Goal: Find contact information: Find contact information

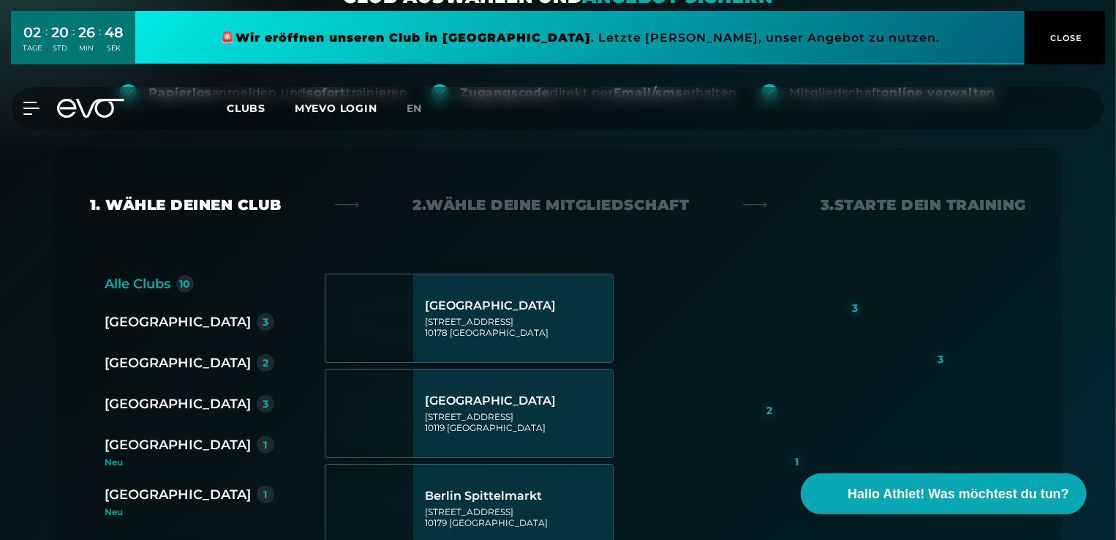
scroll to position [196, 0]
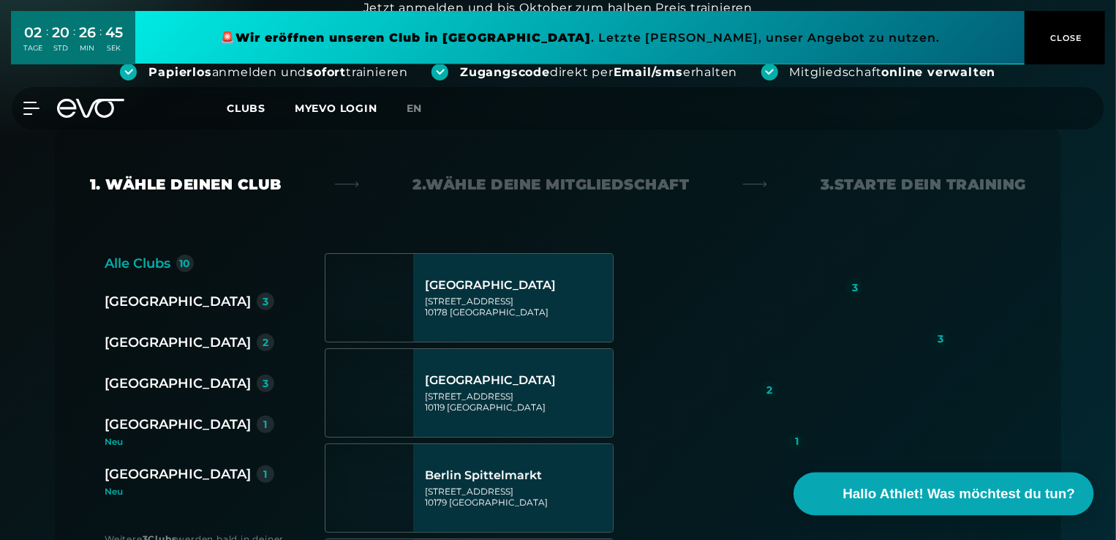
click at [891, 495] on span "Hallo Athlet! Was möchtest du tun?" at bounding box center [959, 493] width 233 height 20
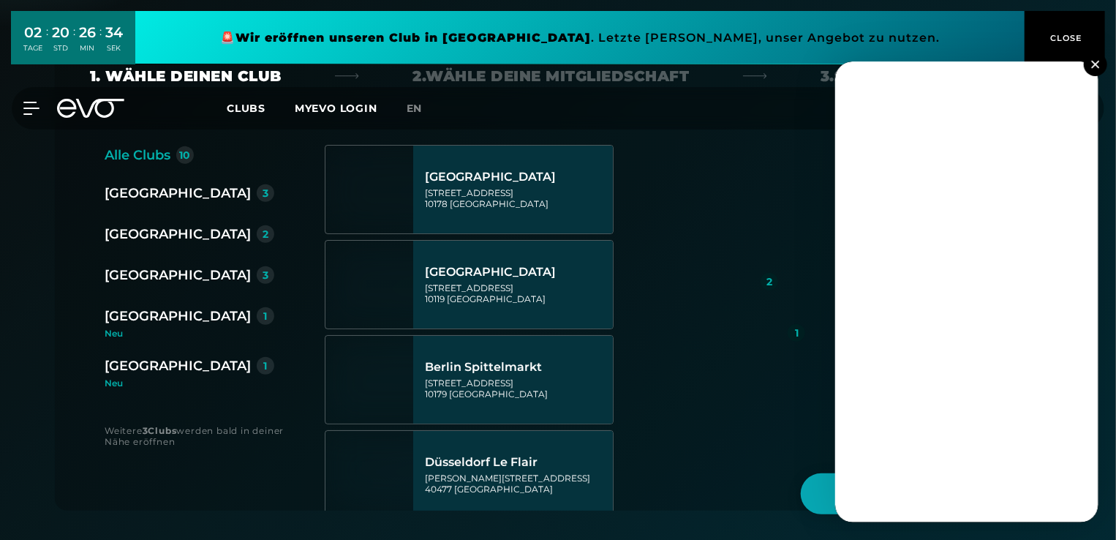
scroll to position [339, 0]
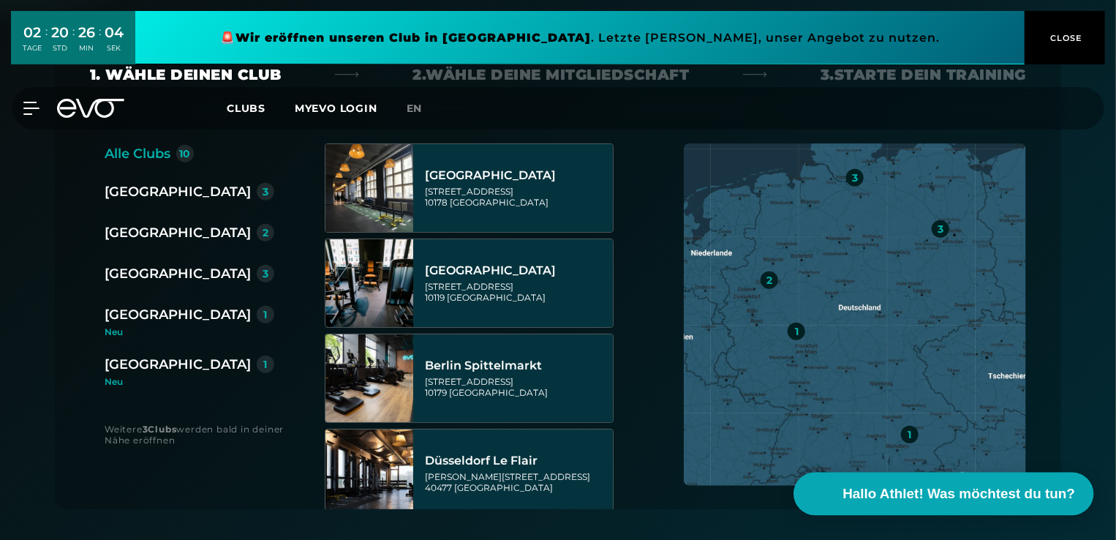
scroll to position [306, 0]
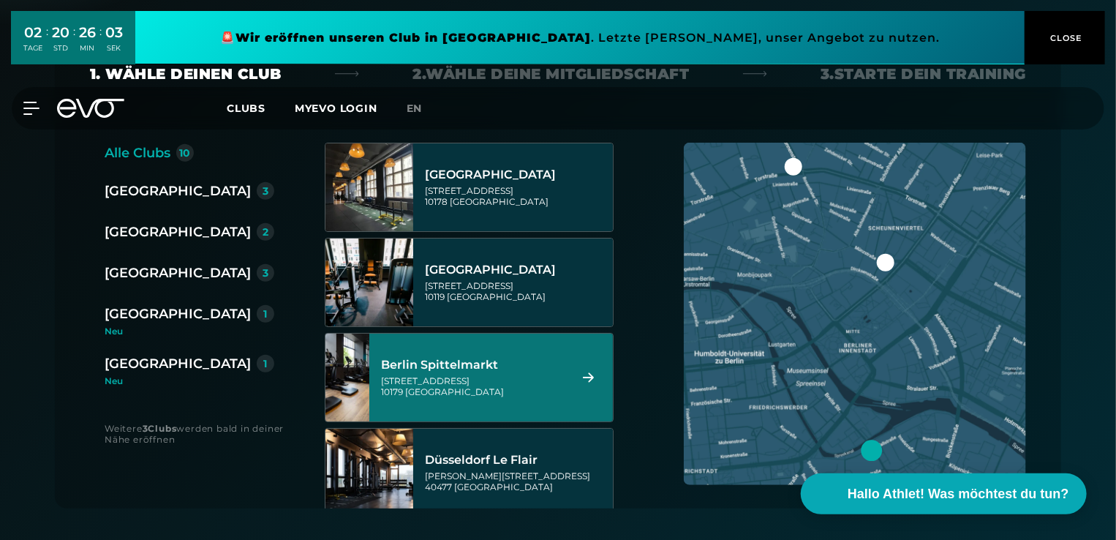
click at [462, 395] on div "Wallstraße 27 10179 Berlin" at bounding box center [473, 386] width 184 height 22
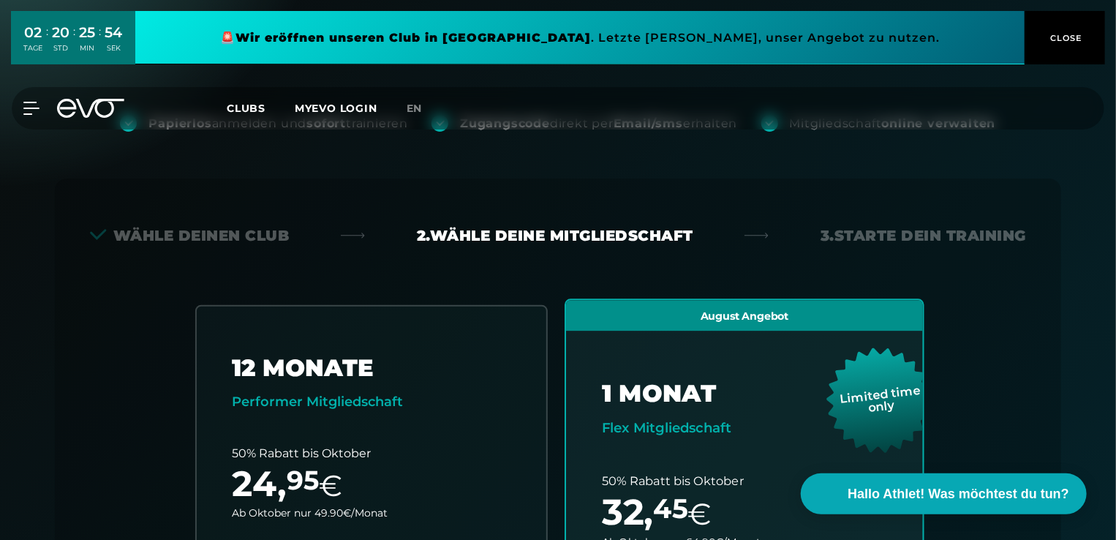
scroll to position [144, 0]
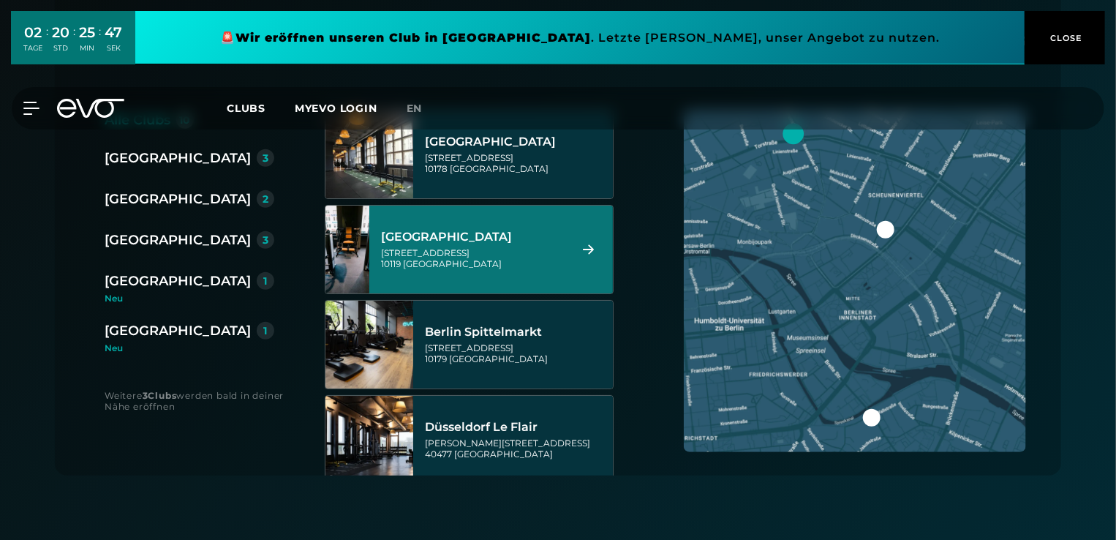
click at [437, 256] on div "Torstraße 125 10119 Berlin" at bounding box center [473, 258] width 184 height 22
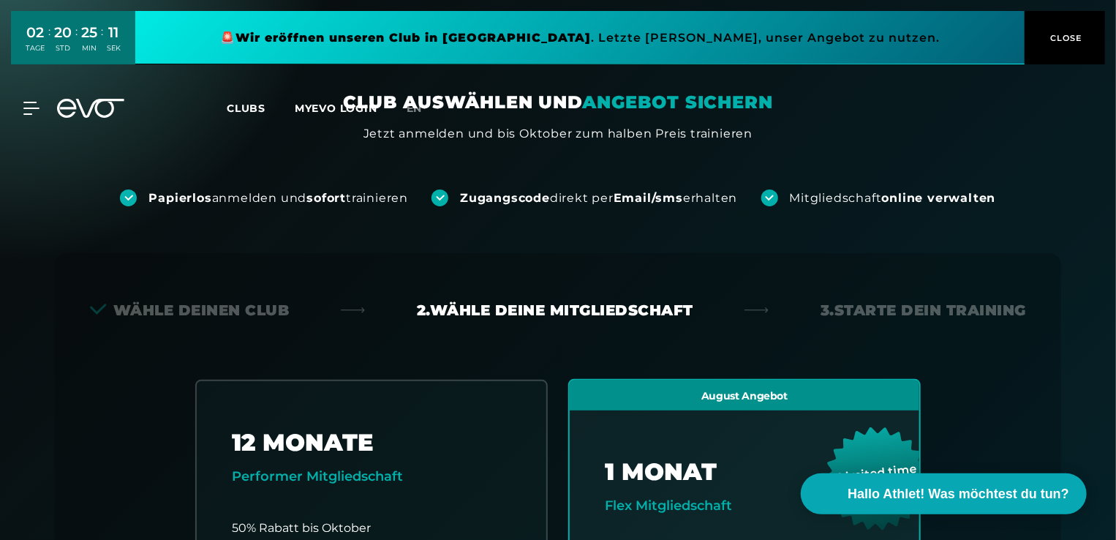
scroll to position [47, 0]
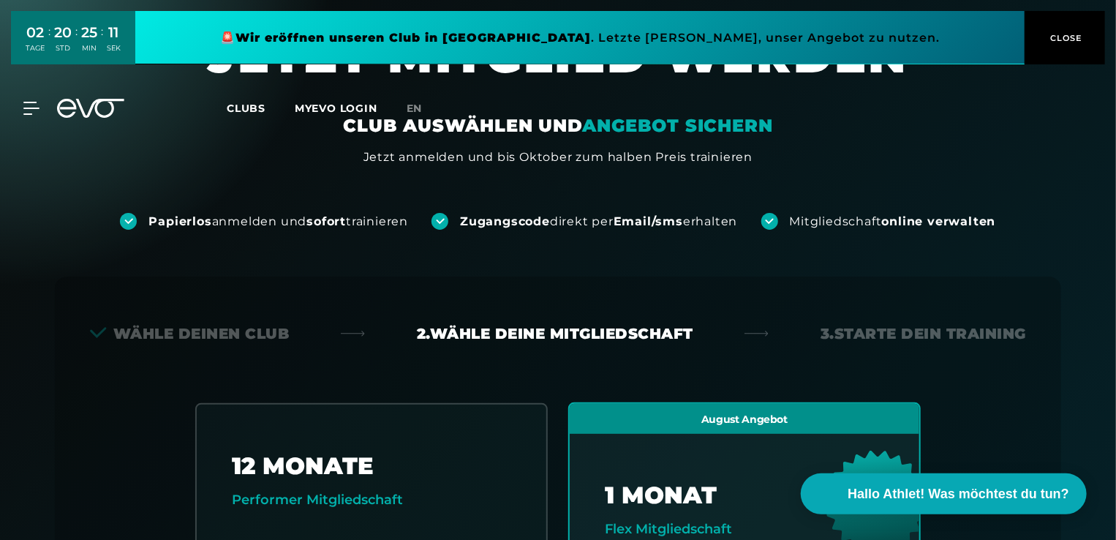
click at [216, 335] on div "Wähle deinen Club" at bounding box center [190, 333] width 200 height 20
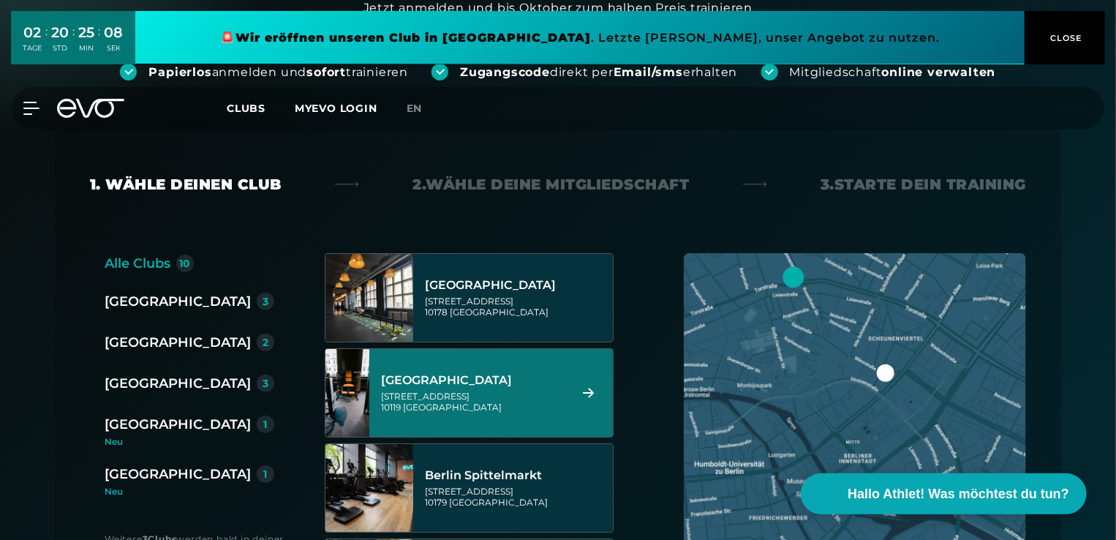
scroll to position [196, 0]
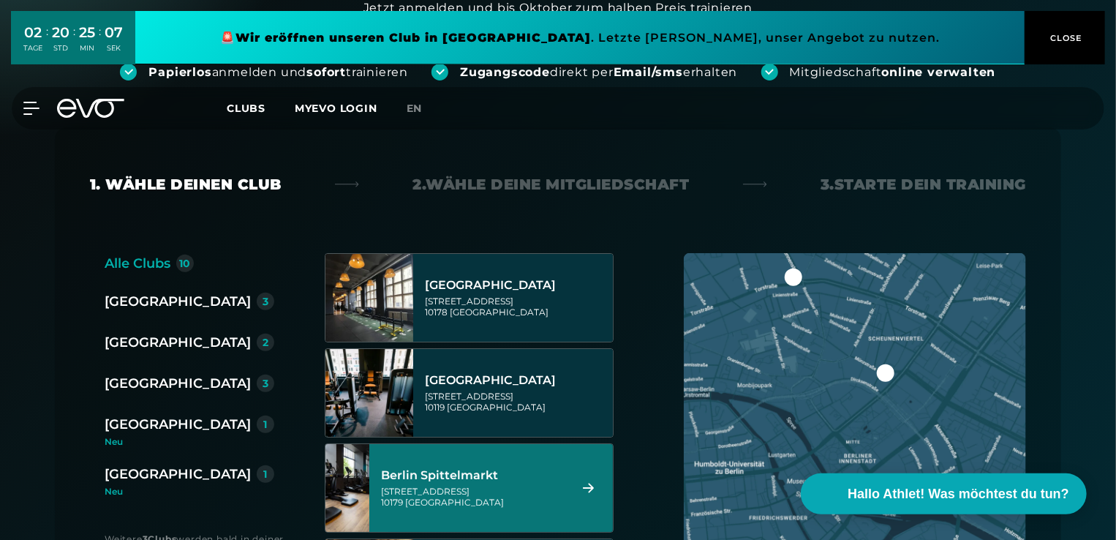
click at [429, 487] on div "Wallstraße 27 10179 Berlin" at bounding box center [473, 497] width 184 height 22
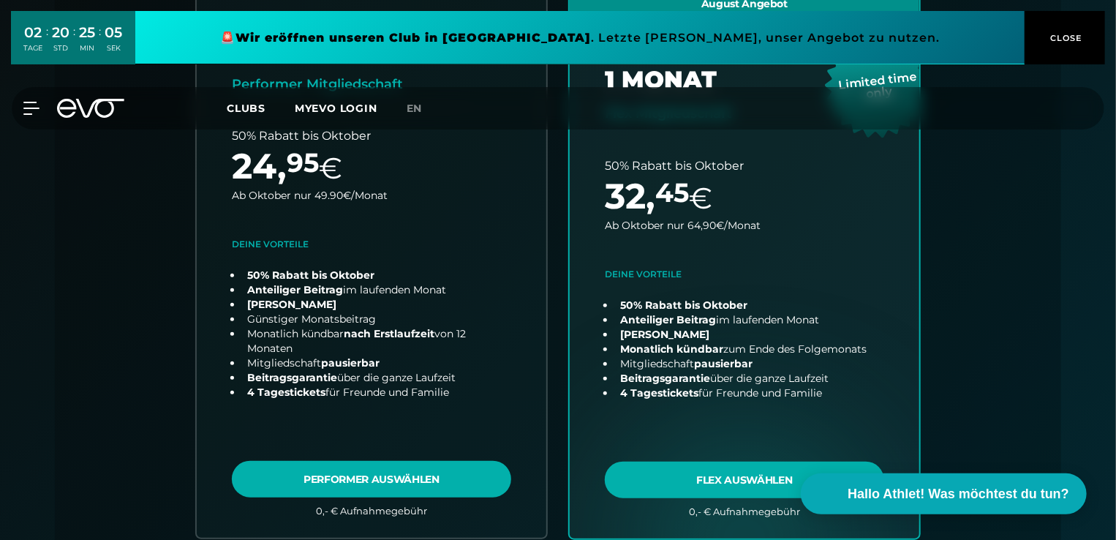
scroll to position [463, 0]
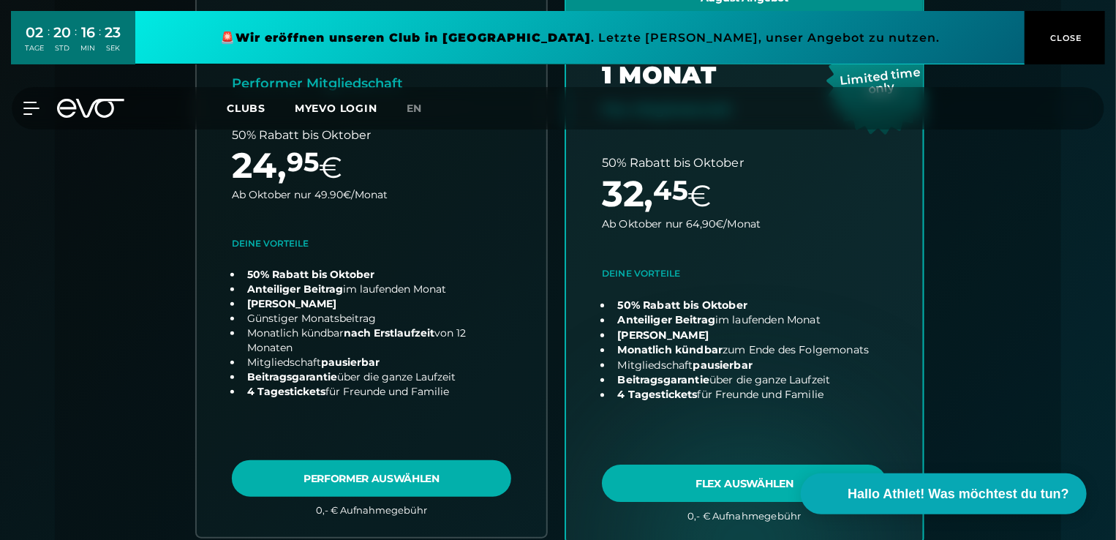
click at [705, 484] on link "choose plan" at bounding box center [744, 262] width 357 height 561
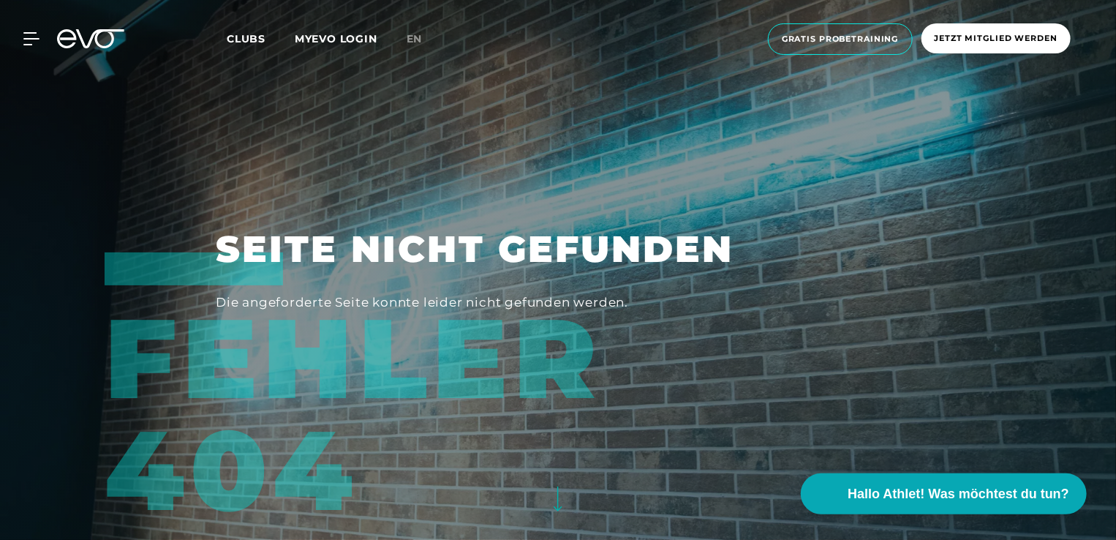
click at [880, 323] on div "Fehler 404" at bounding box center [513, 388] width 816 height 273
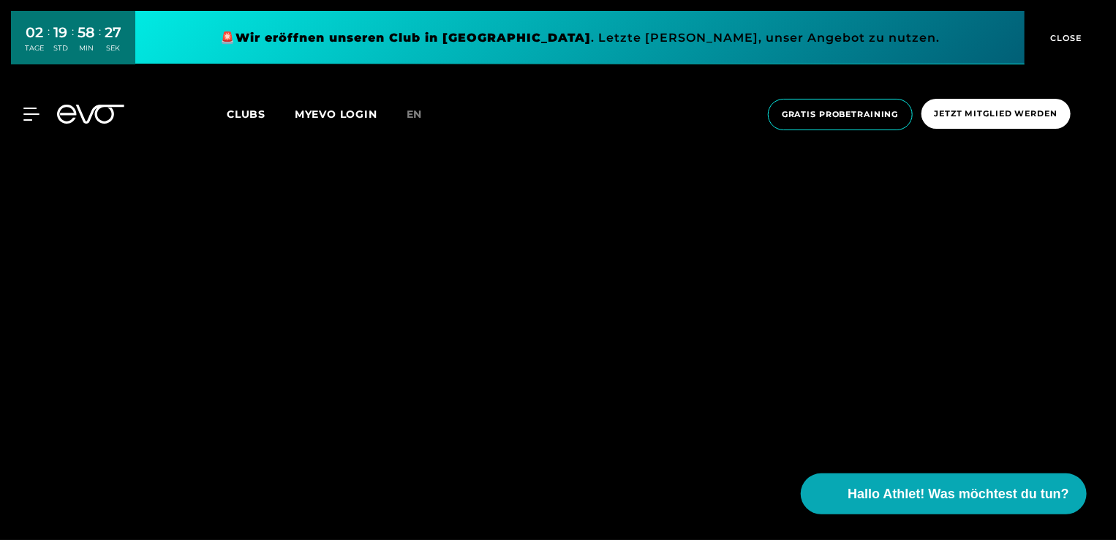
click at [247, 117] on span "Clubs" at bounding box center [246, 113] width 39 height 13
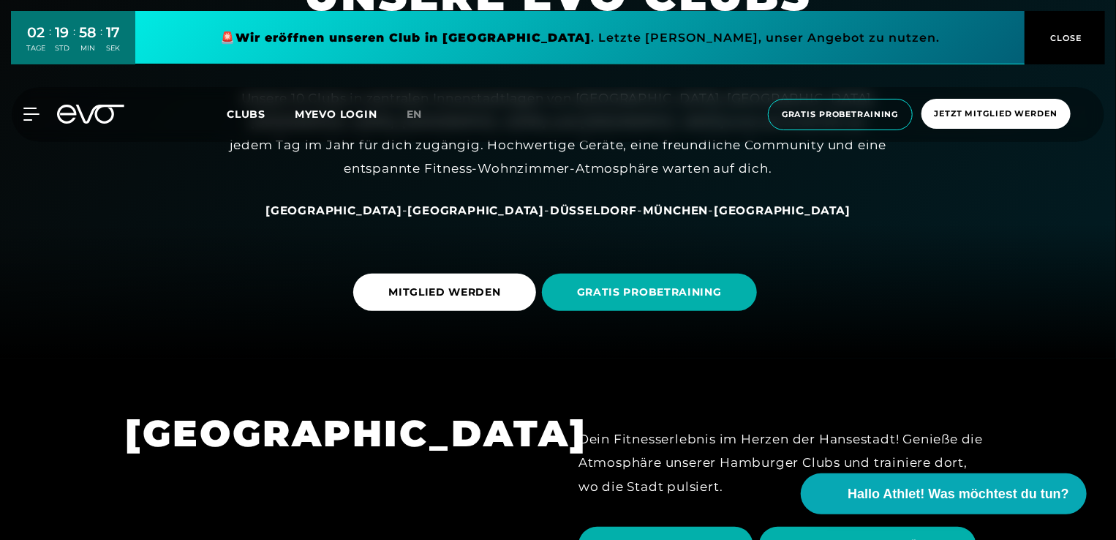
scroll to position [105, 0]
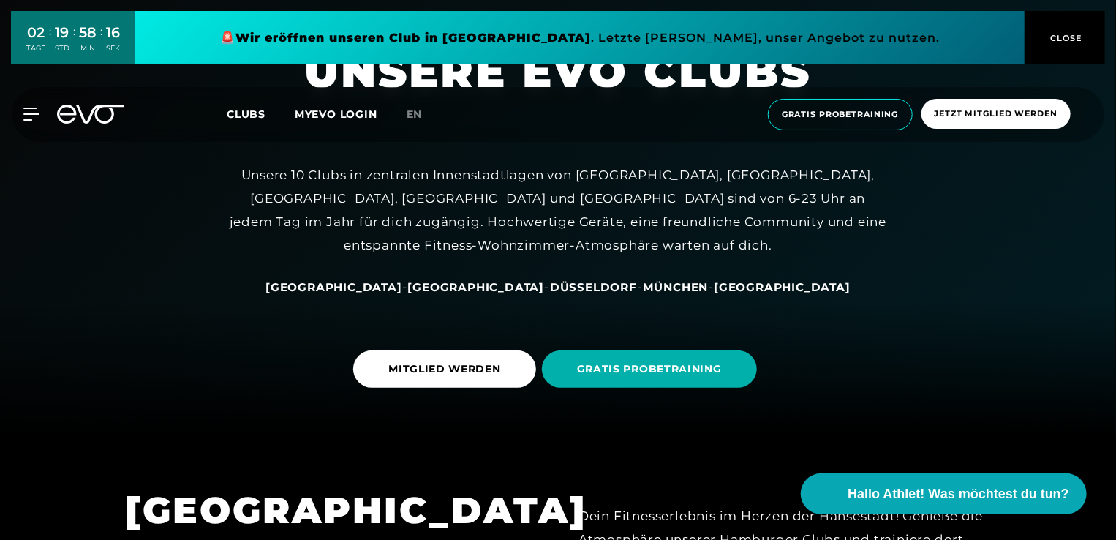
click at [450, 290] on span "[GEOGRAPHIC_DATA]" at bounding box center [476, 287] width 137 height 14
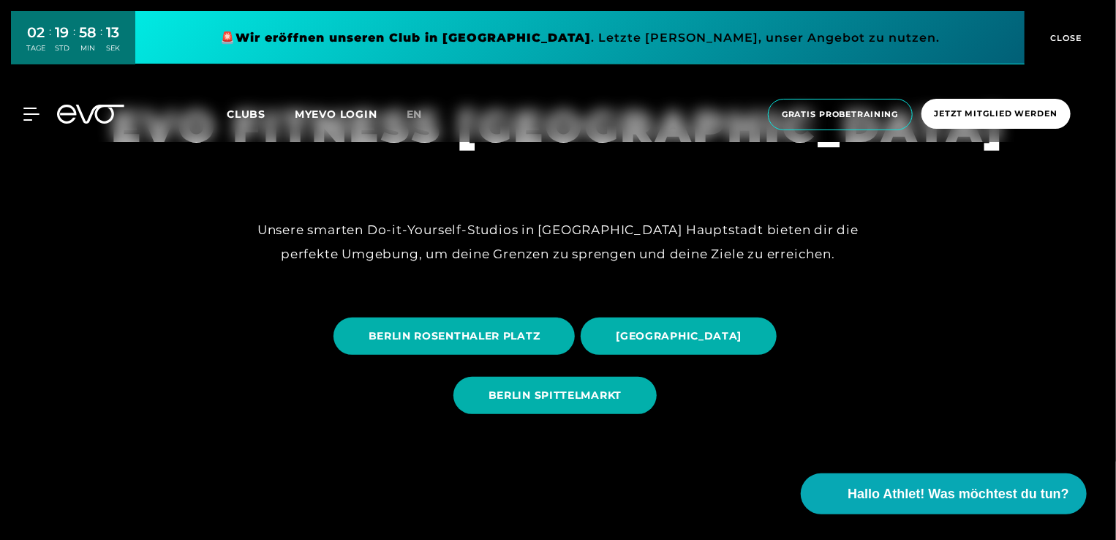
scroll to position [82, 0]
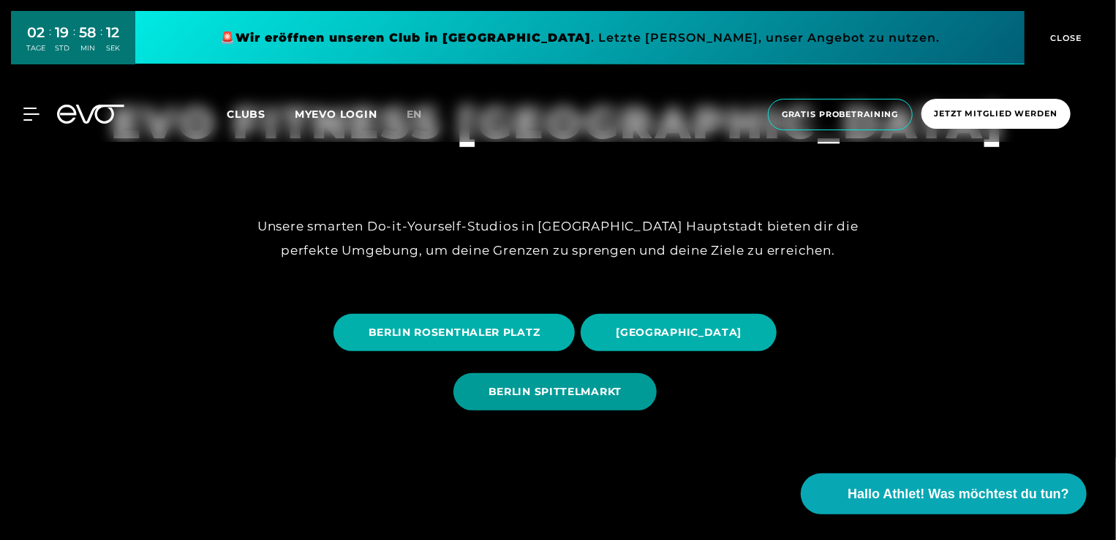
click at [532, 393] on span "BERLIN SPITTELMARKT" at bounding box center [554, 391] width 133 height 15
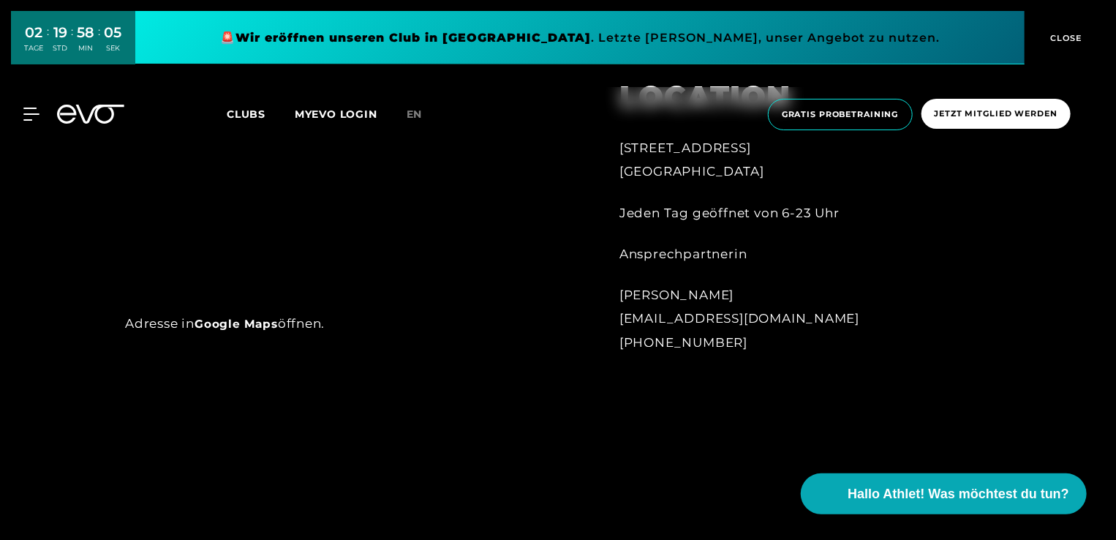
scroll to position [877, 0]
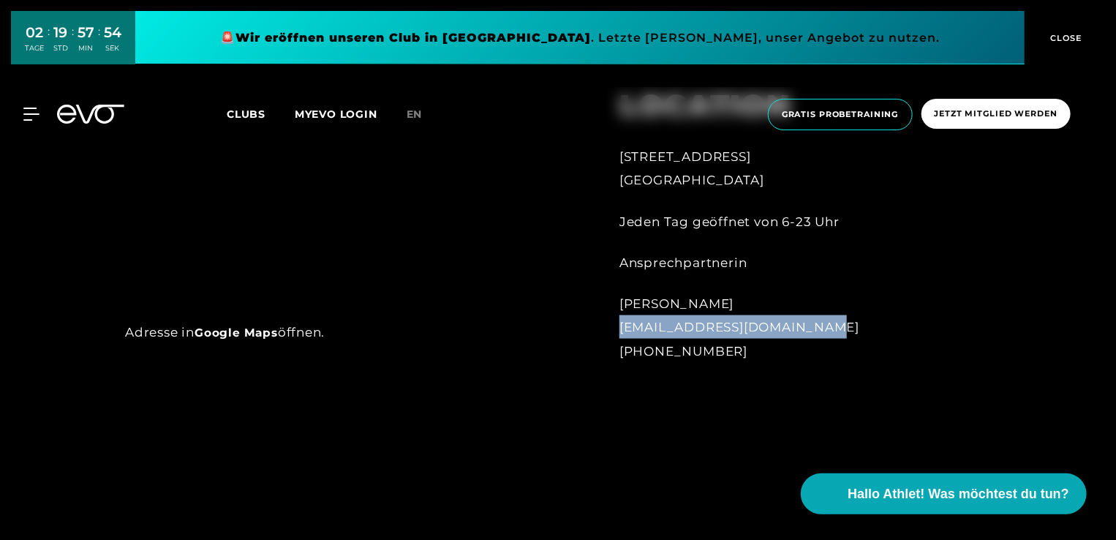
drag, startPoint x: 620, startPoint y: 327, endPoint x: 803, endPoint y: 326, distance: 182.8
click at [803, 326] on div "Jasmin Fellmoser spittelmarkt@evofitness.de +49 173 6695377" at bounding box center [780, 327] width 322 height 71
copy div "[EMAIL_ADDRESS][DOMAIN_NAME]"
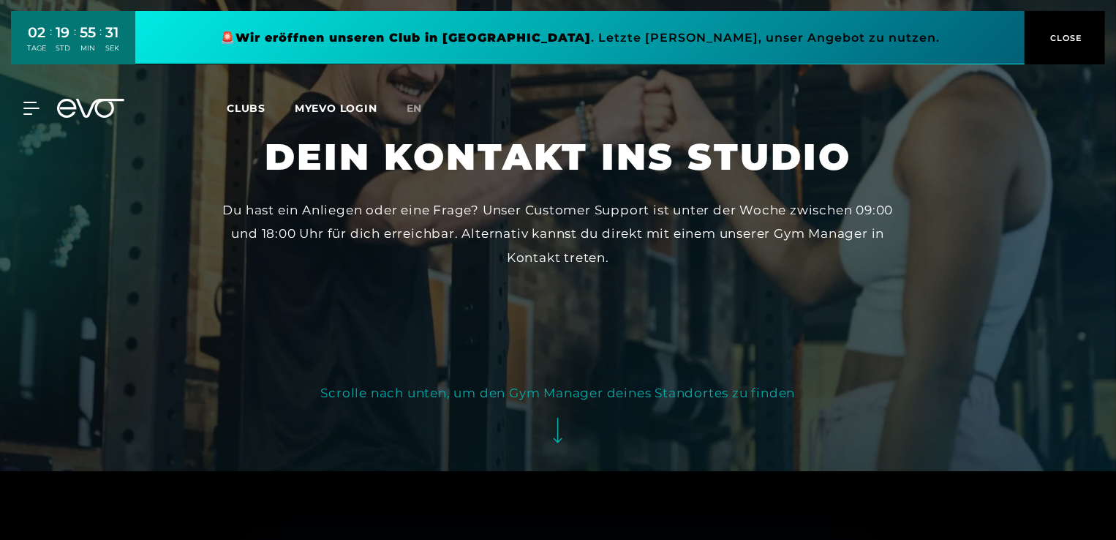
scroll to position [70, 0]
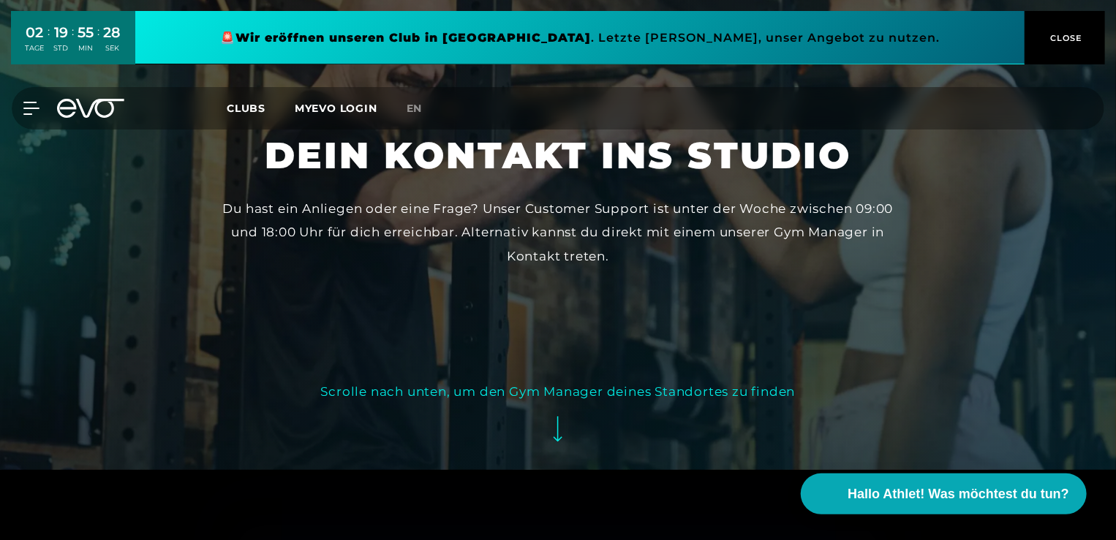
click at [554, 440] on icon at bounding box center [558, 429] width 9 height 26
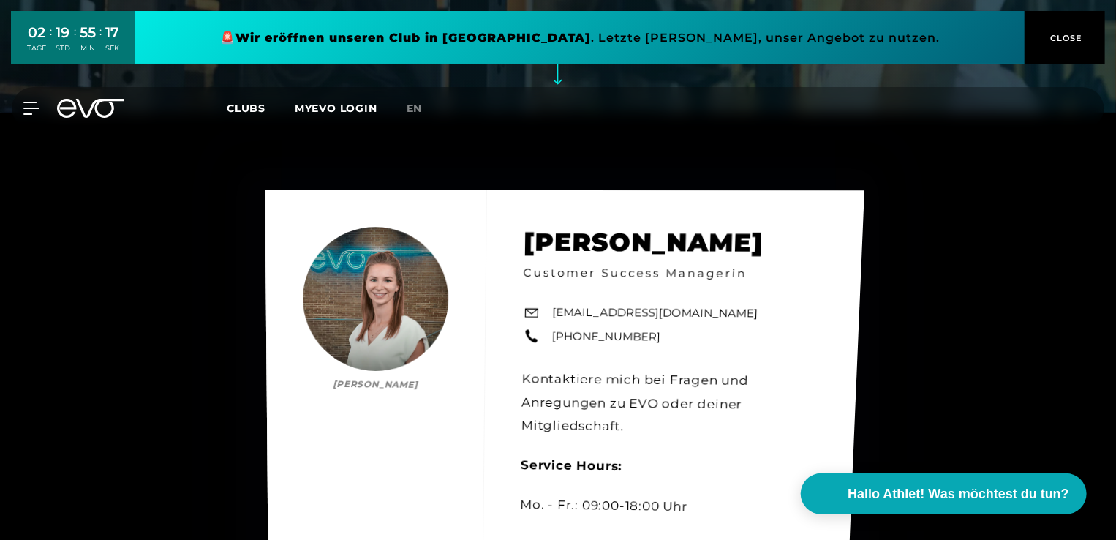
scroll to position [431, 0]
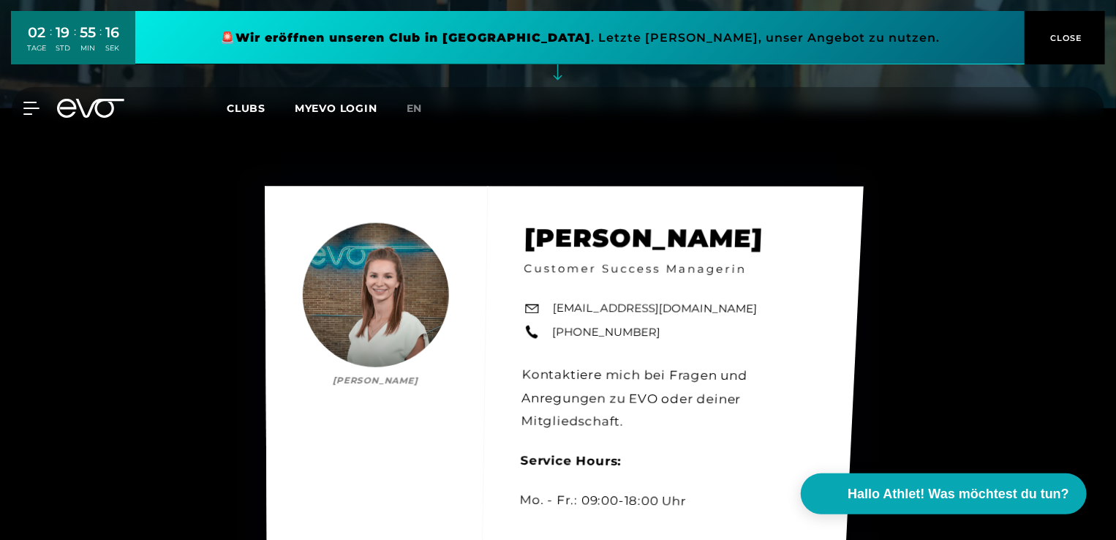
click at [629, 309] on link "[EMAIL_ADDRESS][DOMAIN_NAME]" at bounding box center [655, 309] width 205 height 17
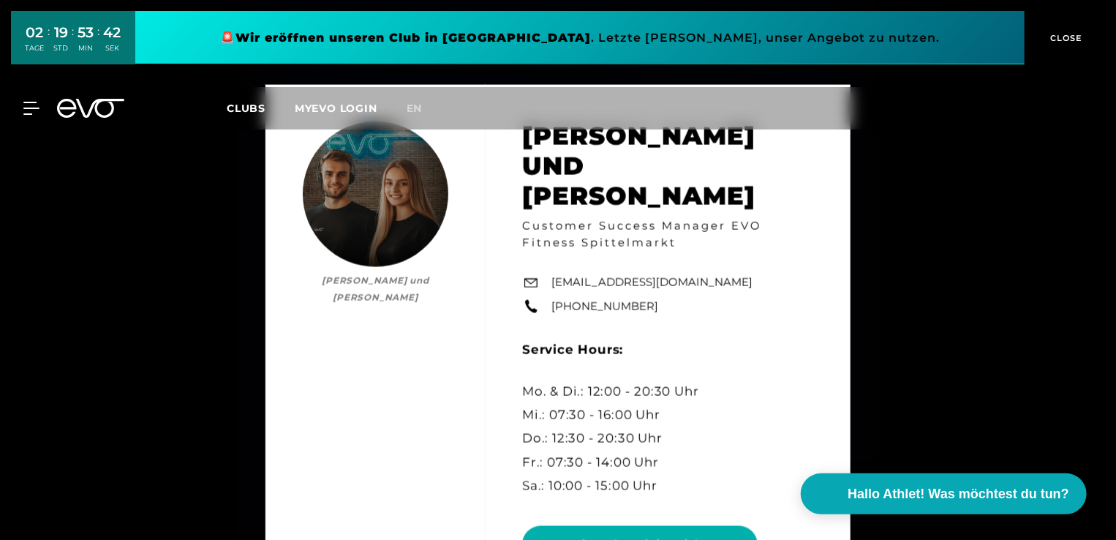
scroll to position [3817, 0]
